Goal: Use online tool/utility: Utilize a website feature to perform a specific function

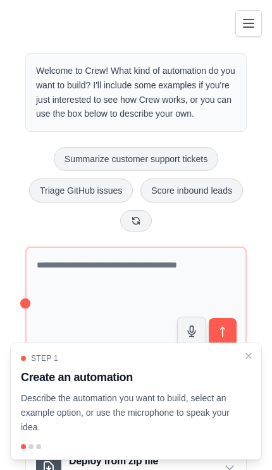
click at [255, 29] on icon "Toggle navigation" at bounding box center [248, 23] width 15 height 15
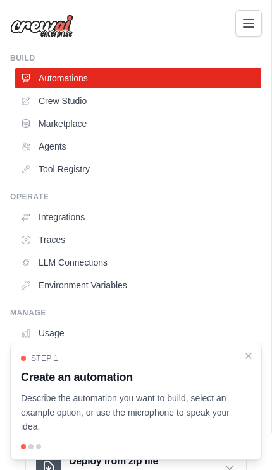
click at [118, 145] on link "Agents" at bounding box center [138, 146] width 246 height 20
click at [143, 99] on link "Crew Studio" at bounding box center [138, 101] width 246 height 20
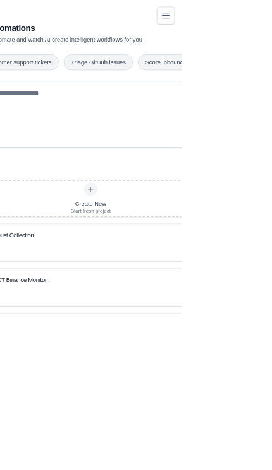
click at [253, 23] on icon "Toggle navigation" at bounding box center [248, 24] width 10 height 8
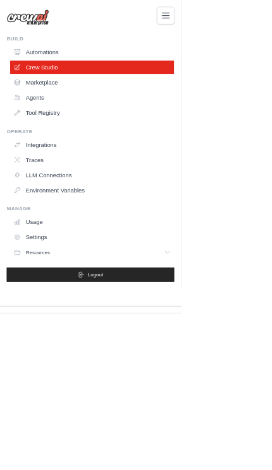
click at [104, 289] on link "Environment Variables" at bounding box center [138, 285] width 246 height 20
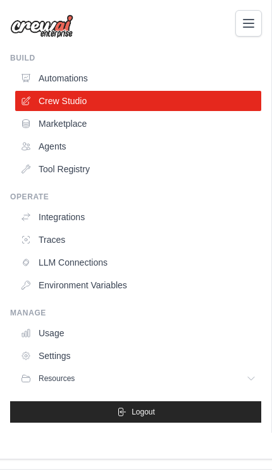
click at [184, 75] on link "Automations" at bounding box center [138, 78] width 246 height 20
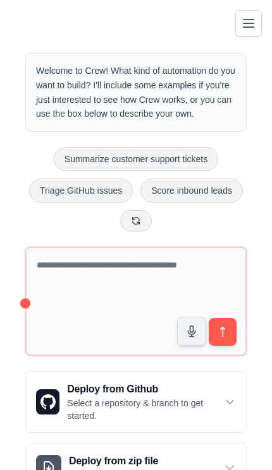
click at [246, 29] on icon "Toggle navigation" at bounding box center [248, 23] width 15 height 15
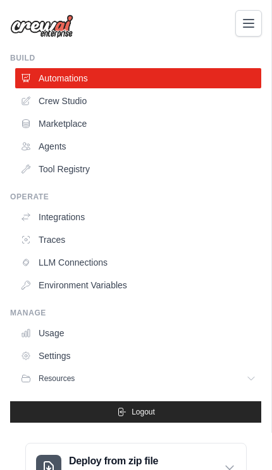
click at [159, 105] on link "Crew Studio" at bounding box center [138, 101] width 246 height 20
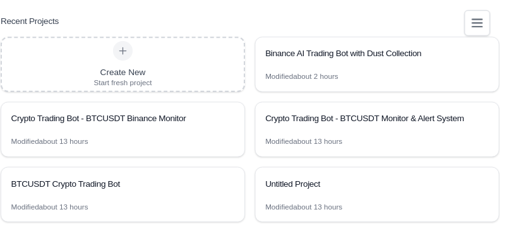
scroll to position [233, 0]
click at [271, 63] on div "Binance AI Trading Bot with Dust Collection" at bounding box center [381, 55] width 217 height 15
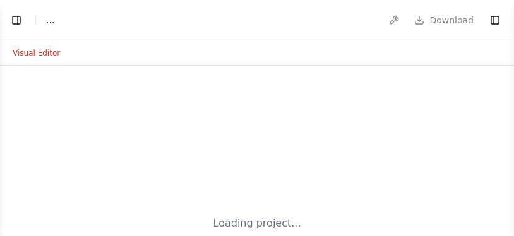
select select "****"
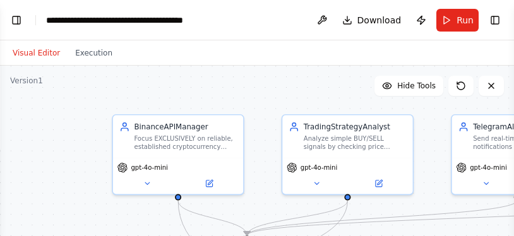
scroll to position [5475, 0]
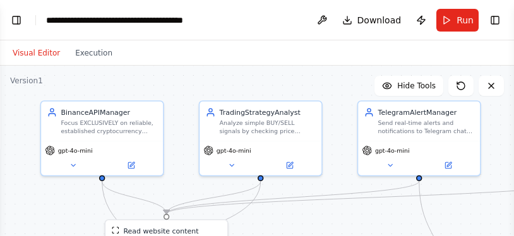
click at [464, 18] on span "Run" at bounding box center [465, 20] width 17 height 13
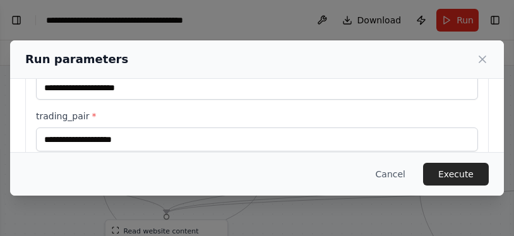
scroll to position [66, 0]
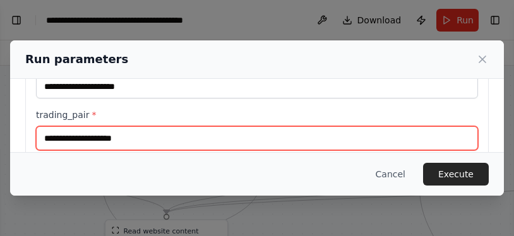
click at [381, 126] on input "trading_pair *" at bounding box center [257, 138] width 442 height 24
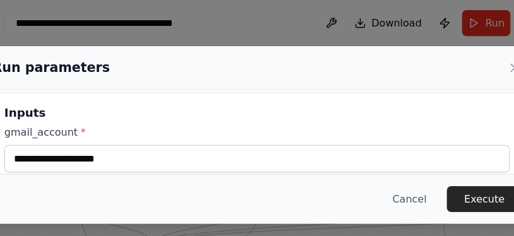
scroll to position [14, 0]
type input "*******"
click at [301, 93] on h3 "Inputs" at bounding box center [257, 98] width 442 height 15
click at [300, 109] on label "gmail_account *" at bounding box center [257, 115] width 442 height 13
click at [300, 126] on input "gmail_account *" at bounding box center [257, 138] width 442 height 24
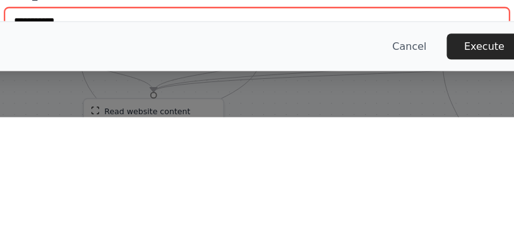
scroll to position [0, 0]
type input "**********"
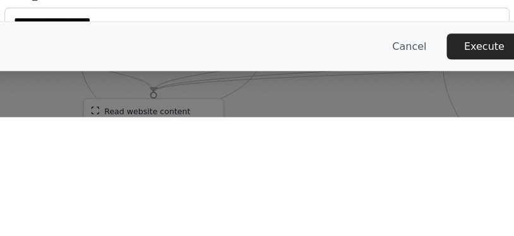
click at [423, 163] on button "Execute" at bounding box center [456, 174] width 66 height 23
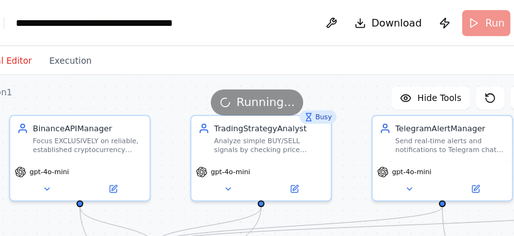
click at [68, 53] on button "Execution" at bounding box center [94, 52] width 52 height 15
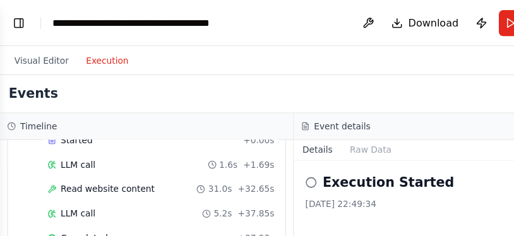
click at [38, 49] on button "Visual Editor" at bounding box center [36, 52] width 63 height 15
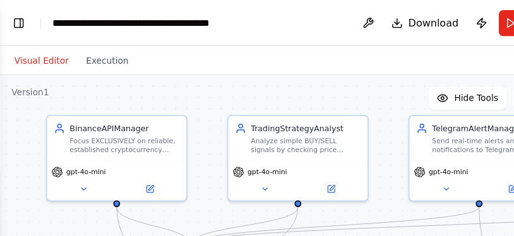
click at [356, 20] on button "Download" at bounding box center [371, 20] width 69 height 23
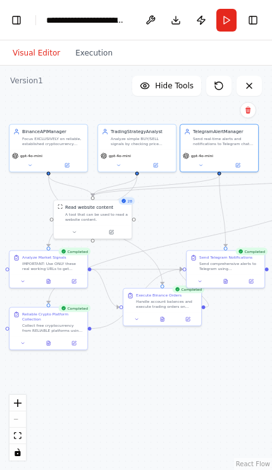
click at [18, 17] on button "Toggle Left Sidebar" at bounding box center [17, 20] width 18 height 18
click at [23, 25] on button "Toggle Left Sidebar" at bounding box center [17, 20] width 18 height 18
click at [9, 24] on button "Toggle Left Sidebar" at bounding box center [17, 20] width 18 height 18
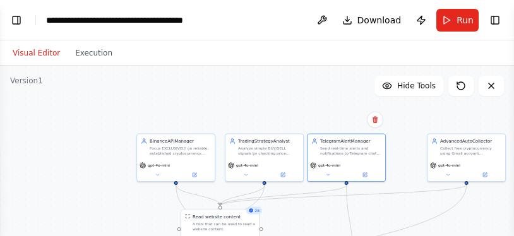
click at [9, 23] on button "Toggle Left Sidebar" at bounding box center [17, 20] width 18 height 18
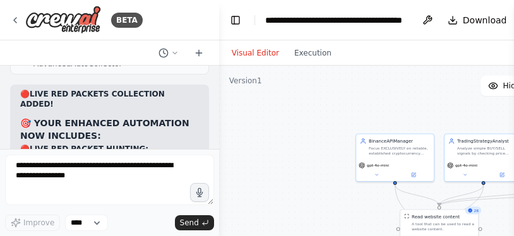
scroll to position [20435, 0]
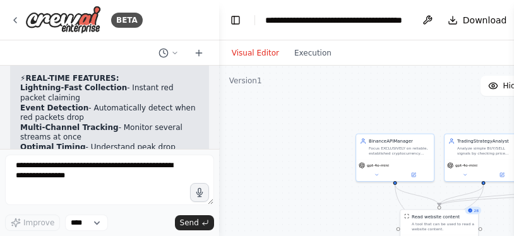
click at [19, 13] on div "BETA" at bounding box center [76, 20] width 133 height 28
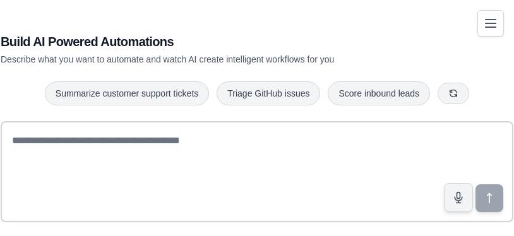
click at [494, 33] on button "Toggle navigation" at bounding box center [490, 23] width 27 height 27
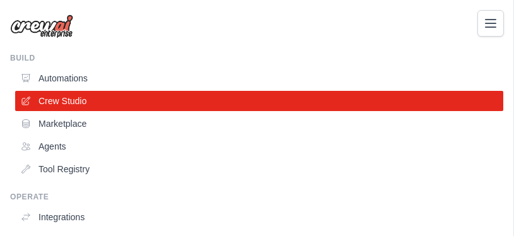
click at [110, 101] on link "Crew Studio" at bounding box center [259, 101] width 488 height 20
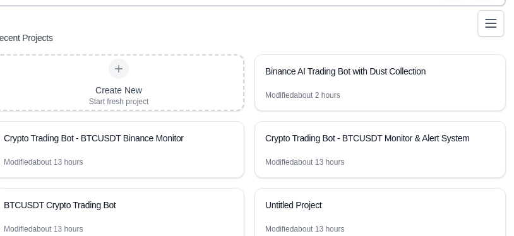
scroll to position [217, 8]
click at [342, 84] on div "Binance AI Trading Bot with Dust Collection" at bounding box center [380, 71] width 250 height 35
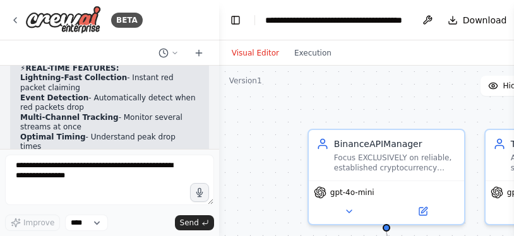
scroll to position [20435, 0]
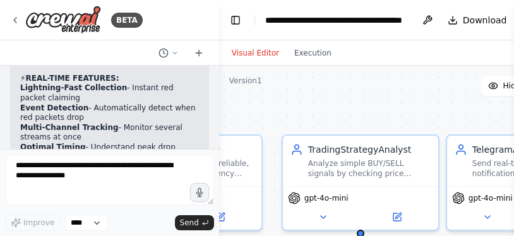
click at [234, 18] on button "Toggle Left Sidebar" at bounding box center [236, 20] width 18 height 18
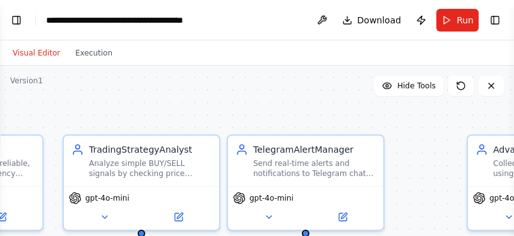
click at [500, 12] on button "Toggle Right Sidebar" at bounding box center [495, 20] width 18 height 18
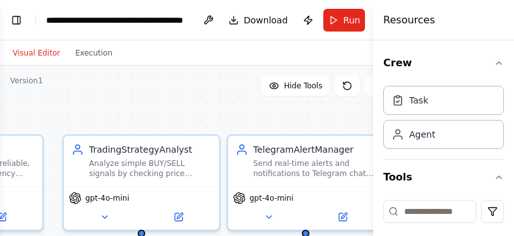
click at [188, 102] on div ".deletable-edge-delete-btn { width: 20px; height: 20px; border: 0px solid #ffff…" at bounding box center [200, 224] width 400 height 316
click at [22, 6] on header "**********" at bounding box center [200, 20] width 400 height 40
click at [11, 27] on button "Toggle Left Sidebar" at bounding box center [17, 20] width 18 height 18
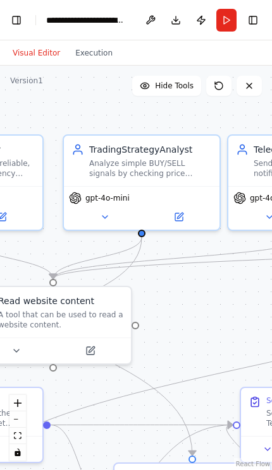
click at [99, 52] on button "Execution" at bounding box center [94, 52] width 52 height 15
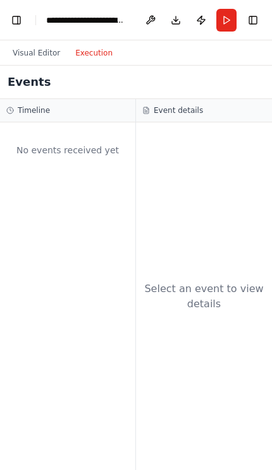
click at [49, 56] on button "Visual Editor" at bounding box center [36, 52] width 63 height 15
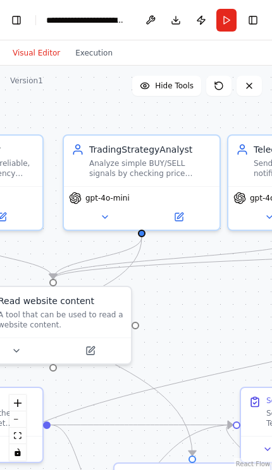
click at [17, 16] on button "Toggle Left Sidebar" at bounding box center [17, 20] width 18 height 18
click at [13, 16] on button "Toggle Left Sidebar" at bounding box center [17, 20] width 18 height 18
click at [23, 26] on button "Toggle Left Sidebar" at bounding box center [17, 20] width 18 height 18
click at [9, 21] on button "Toggle Left Sidebar" at bounding box center [17, 20] width 18 height 18
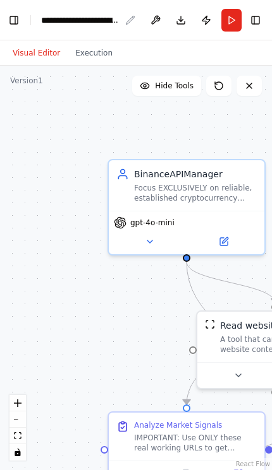
click at [99, 22] on div "**********" at bounding box center [80, 20] width 79 height 13
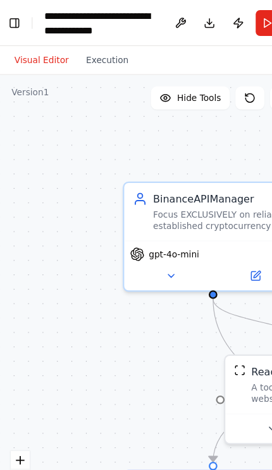
click at [16, 27] on button "Toggle Left Sidebar" at bounding box center [13, 20] width 10 height 18
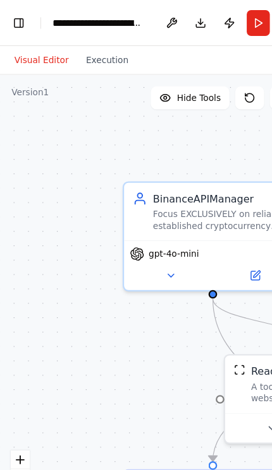
click at [15, 20] on button "Toggle Left Sidebar" at bounding box center [17, 20] width 18 height 18
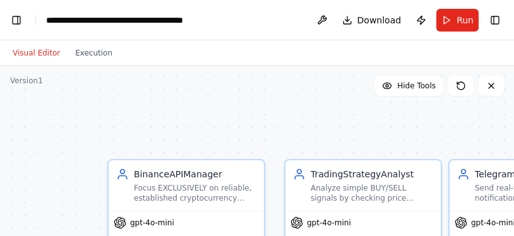
click at [21, 27] on button "Toggle Left Sidebar" at bounding box center [17, 20] width 18 height 18
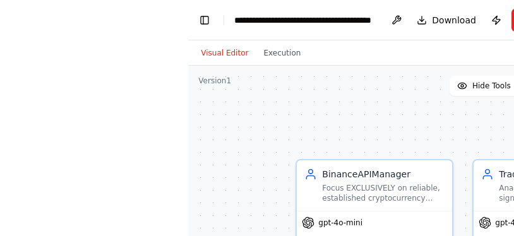
scroll to position [2, 0]
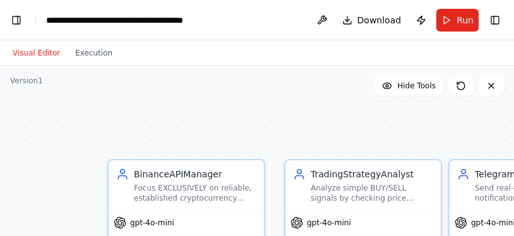
click at [498, 16] on button "Toggle Right Sidebar" at bounding box center [495, 20] width 18 height 18
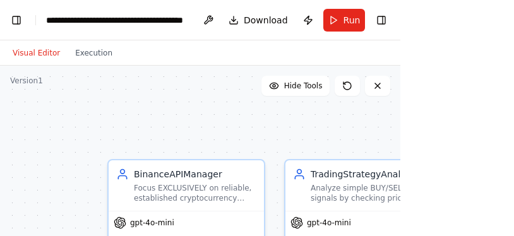
click at [377, 25] on button "Toggle Right Sidebar" at bounding box center [382, 20] width 18 height 18
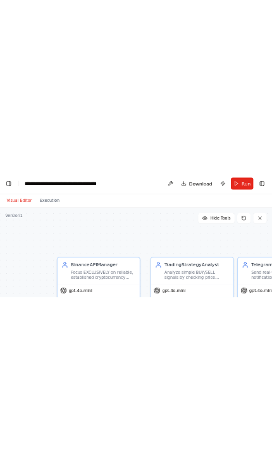
scroll to position [0, 0]
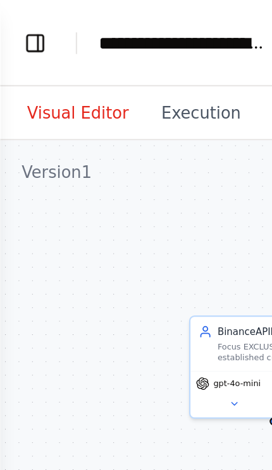
select select "****"
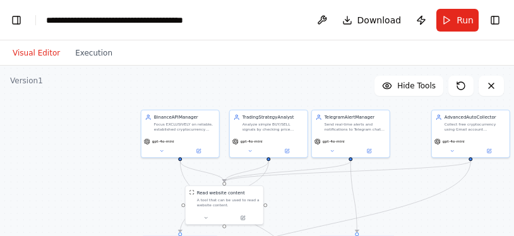
click at [500, 15] on button "Toggle Right Sidebar" at bounding box center [495, 20] width 18 height 18
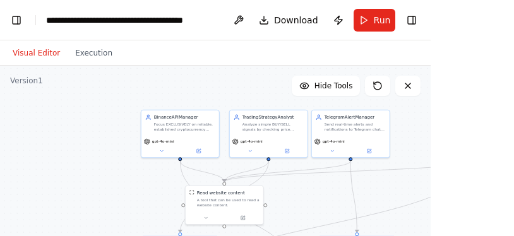
click at [416, 16] on button "Toggle Right Sidebar" at bounding box center [412, 20] width 18 height 18
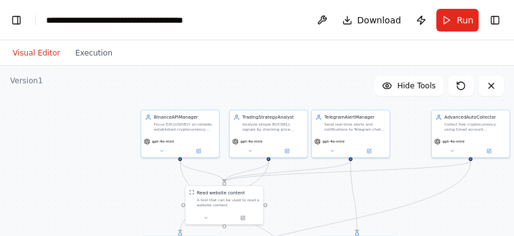
click at [24, 13] on button "Toggle Left Sidebar" at bounding box center [17, 20] width 18 height 18
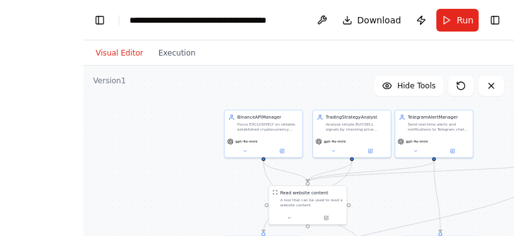
click at [105, 15] on button "Toggle Left Sidebar" at bounding box center [100, 20] width 18 height 18
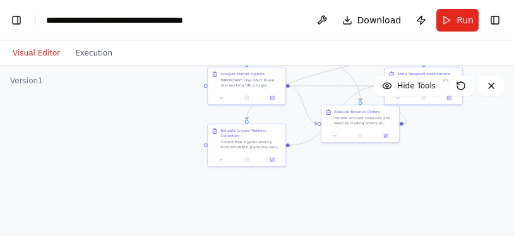
click at [92, 48] on button "Execution" at bounding box center [94, 52] width 52 height 15
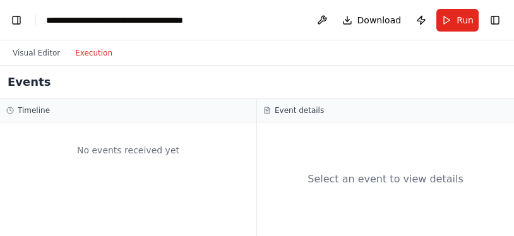
click at [10, 27] on button "Toggle Left Sidebar" at bounding box center [17, 20] width 18 height 18
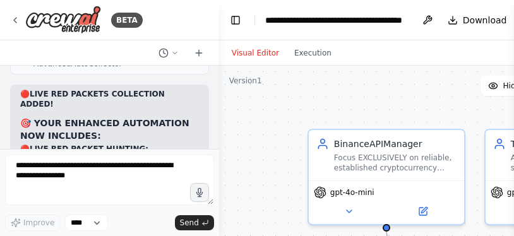
scroll to position [20435, 0]
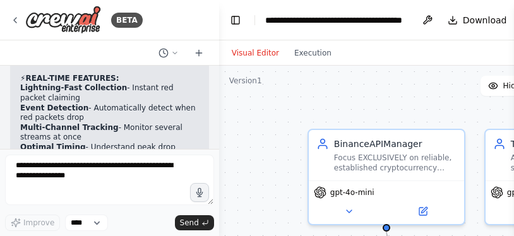
click at [198, 53] on icon at bounding box center [199, 53] width 6 height 0
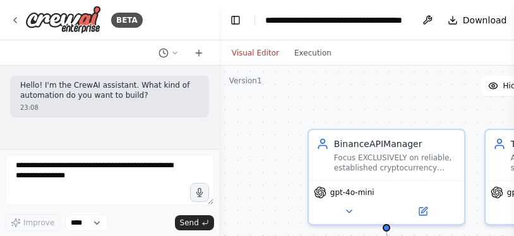
click at [173, 52] on icon at bounding box center [175, 53] width 4 height 2
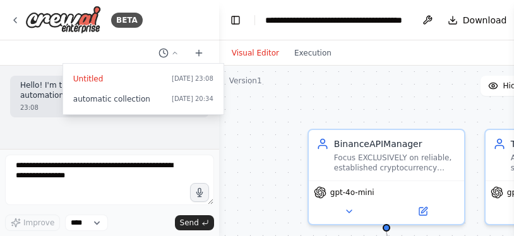
click at [147, 96] on span "automatic collection" at bounding box center [119, 99] width 93 height 10
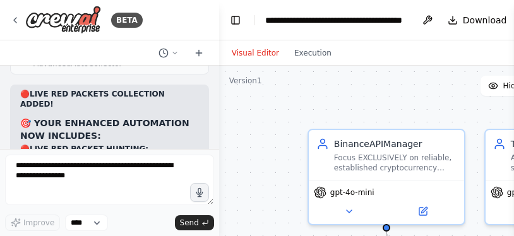
scroll to position [20435, 0]
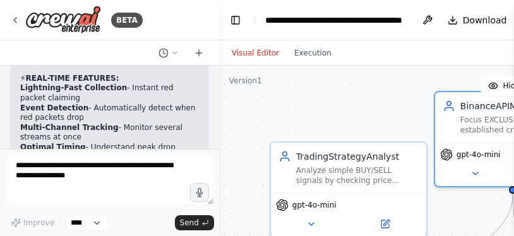
click at [243, 22] on button "Toggle Left Sidebar" at bounding box center [236, 20] width 18 height 18
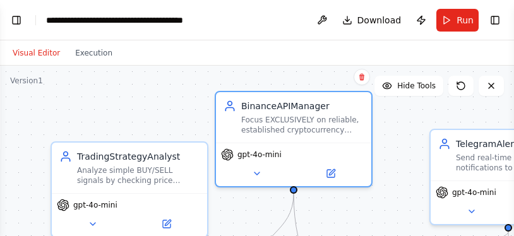
click at [501, 23] on button "Toggle Right Sidebar" at bounding box center [495, 20] width 18 height 18
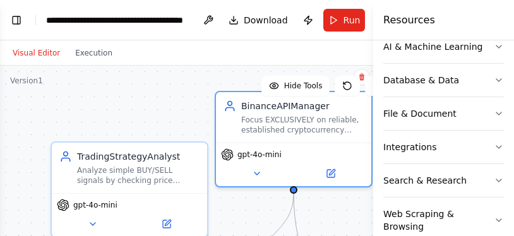
scroll to position [198, 0]
click at [498, 75] on icon "button" at bounding box center [499, 80] width 10 height 10
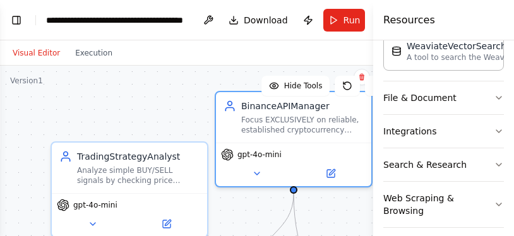
scroll to position [356, 0]
click at [493, 99] on button "File & Document" at bounding box center [443, 98] width 121 height 33
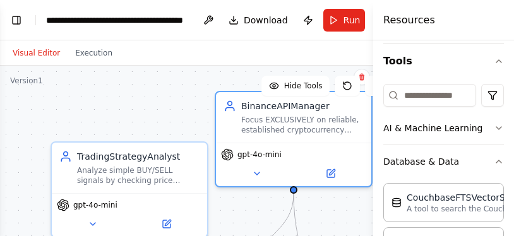
scroll to position [123, 0]
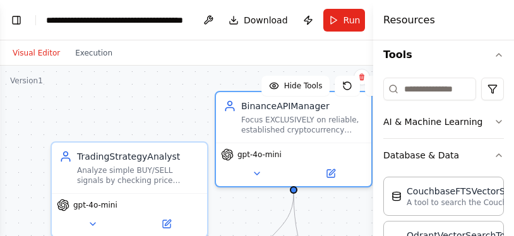
click at [498, 126] on icon "button" at bounding box center [499, 122] width 10 height 10
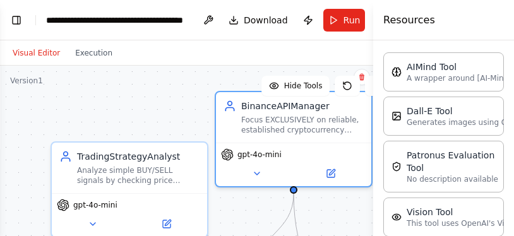
scroll to position [215, 0]
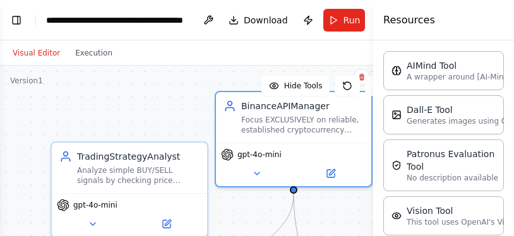
click at [11, 22] on button "Toggle Left Sidebar" at bounding box center [17, 20] width 18 height 18
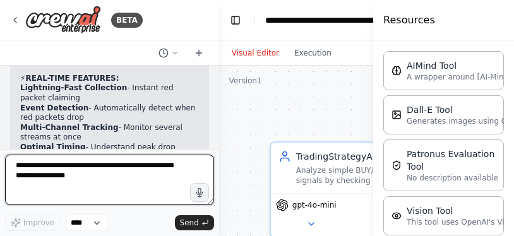
click at [88, 174] on textarea at bounding box center [109, 180] width 209 height 51
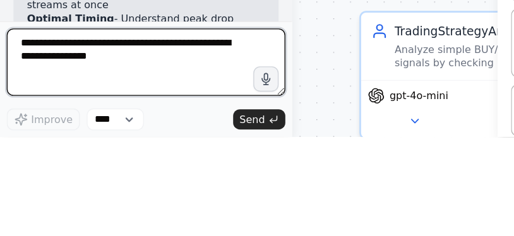
type textarea "*"
type textarea "**********"
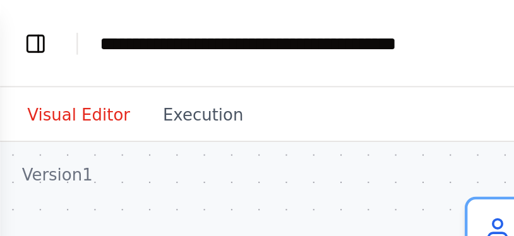
select select "****"
click at [9, 19] on button "Toggle Left Sidebar" at bounding box center [17, 20] width 18 height 18
click at [11, 19] on button "Toggle Left Sidebar" at bounding box center [17, 20] width 18 height 18
